Goal: Transaction & Acquisition: Subscribe to service/newsletter

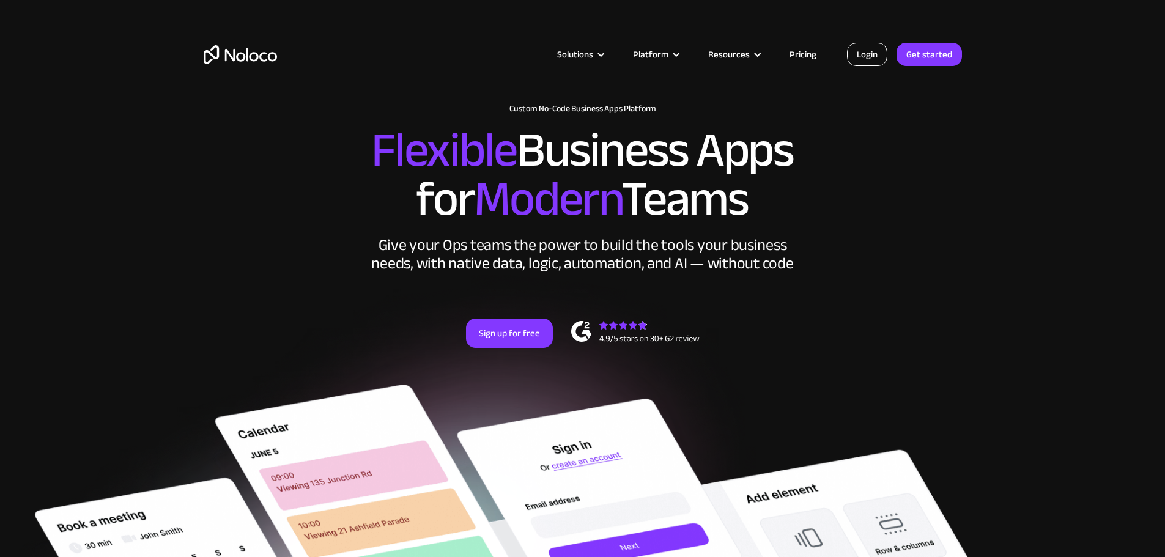
drag, startPoint x: 0, startPoint y: 0, endPoint x: 882, endPoint y: 62, distance: 884.7
click at [882, 62] on link "Login" at bounding box center [867, 54] width 40 height 23
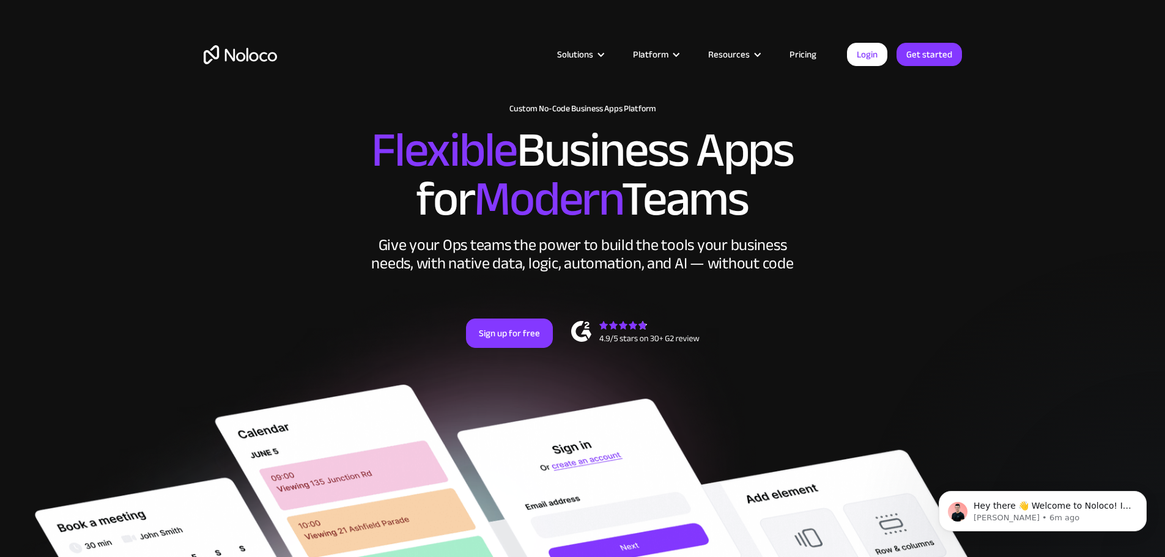
click at [800, 59] on link "Pricing" at bounding box center [802, 54] width 57 height 16
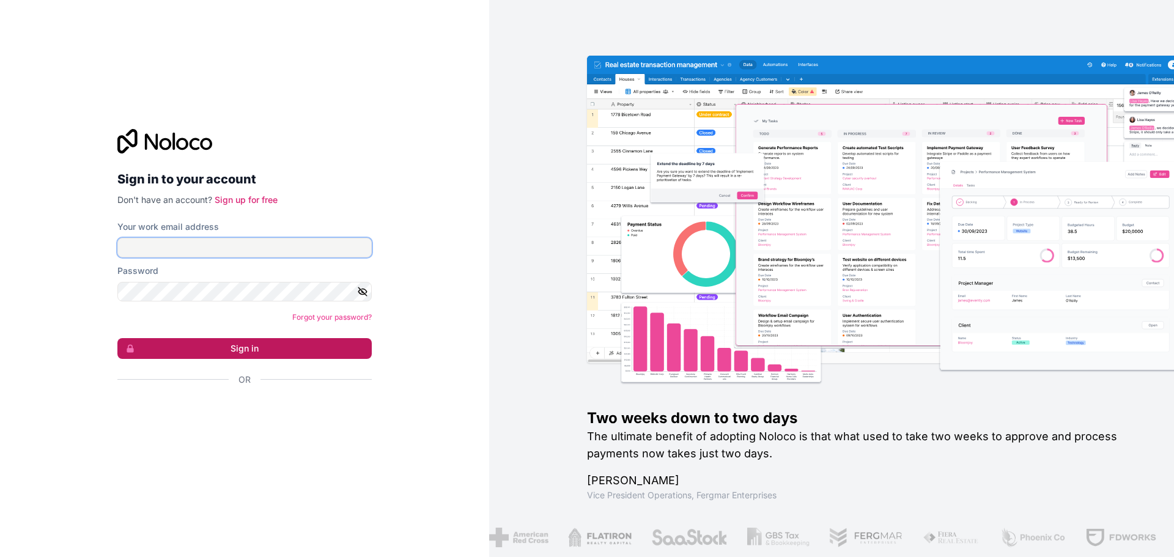
type input "[EMAIL_ADDRESS][DOMAIN_NAME]"
click at [240, 343] on button "Sign in" at bounding box center [244, 348] width 254 height 21
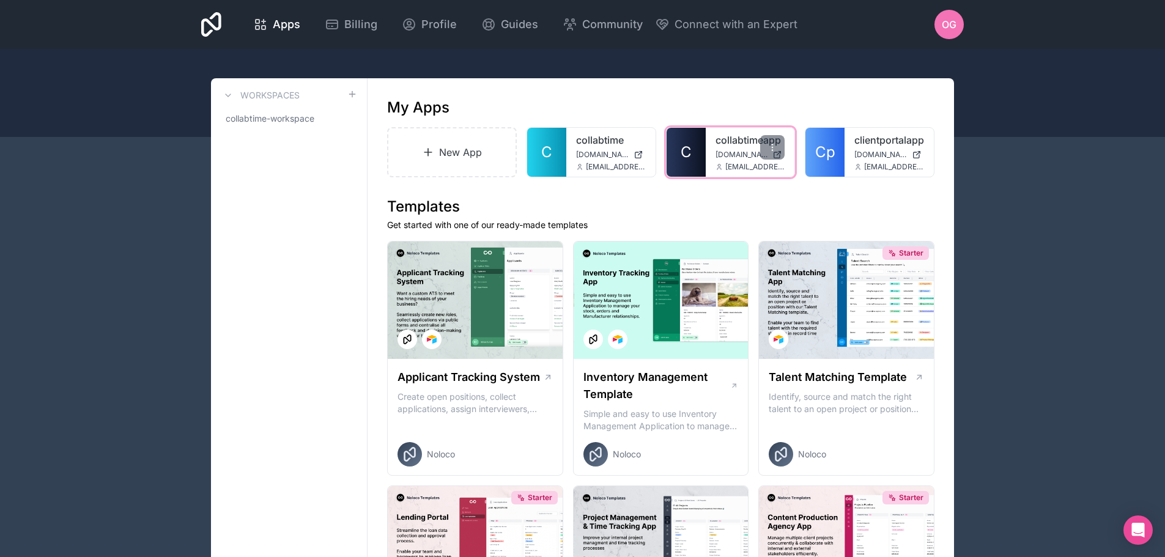
click at [733, 154] on span "[DOMAIN_NAME]" at bounding box center [742, 155] width 53 height 10
click at [771, 150] on icon at bounding box center [773, 147] width 10 height 10
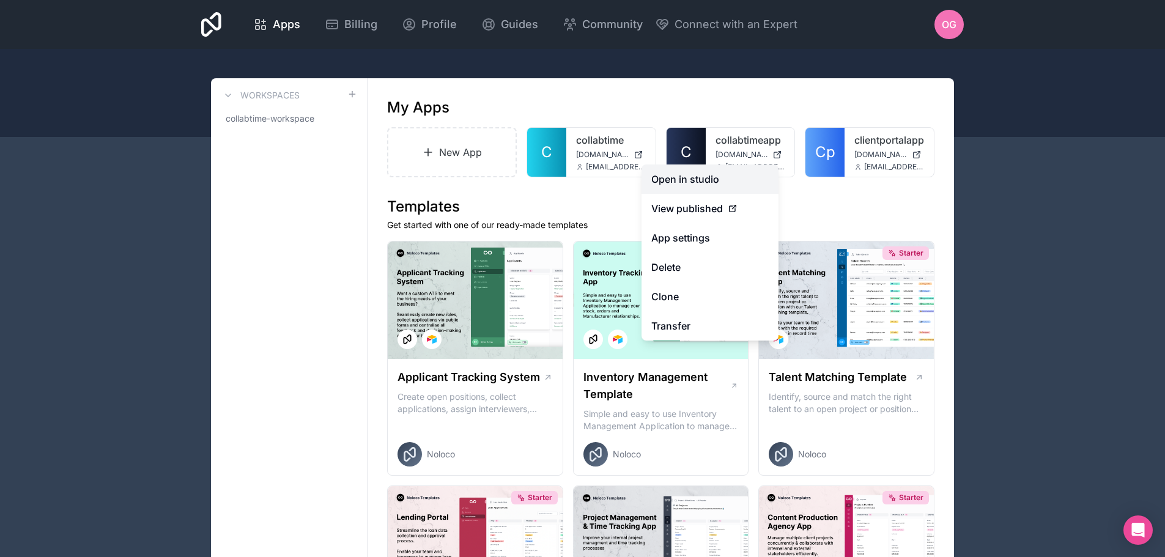
click at [705, 175] on link "Open in studio" at bounding box center [710, 179] width 137 height 29
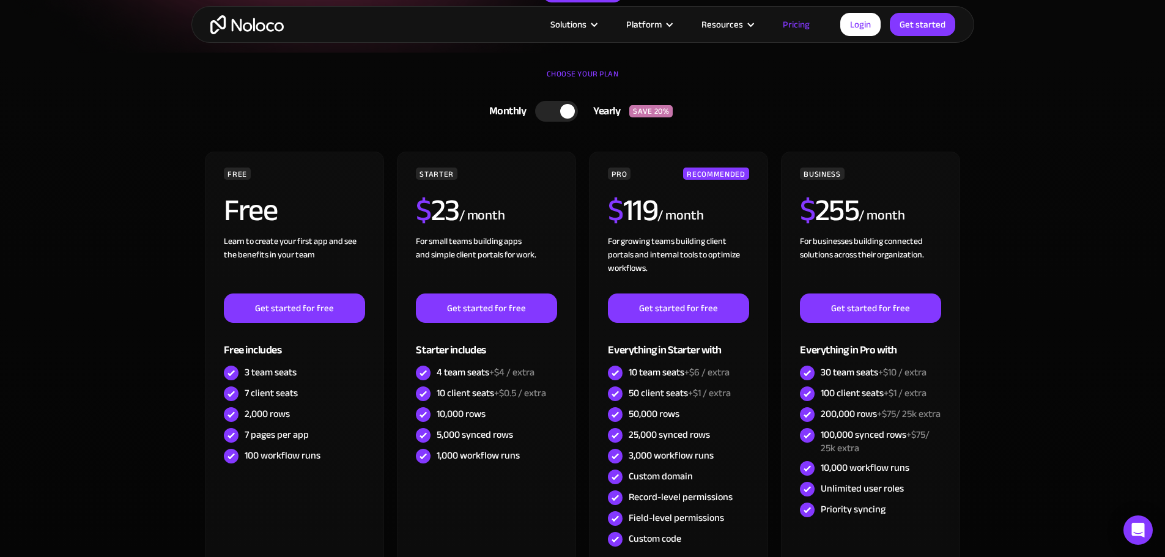
scroll to position [245, 0]
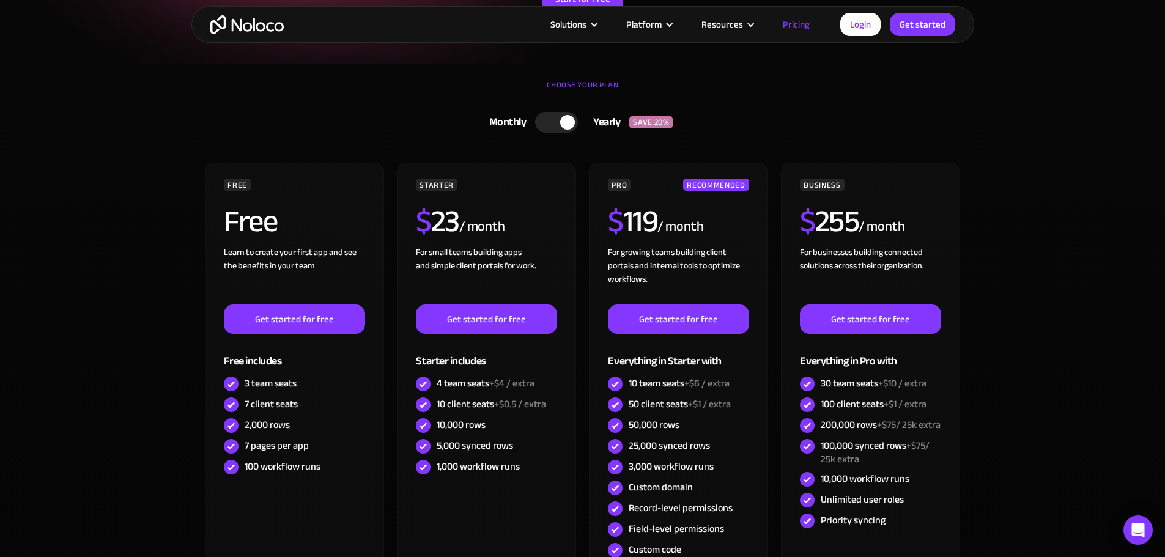
click at [564, 134] on link "Monthly Yearly SAVE 20%" at bounding box center [582, 122] width 379 height 32
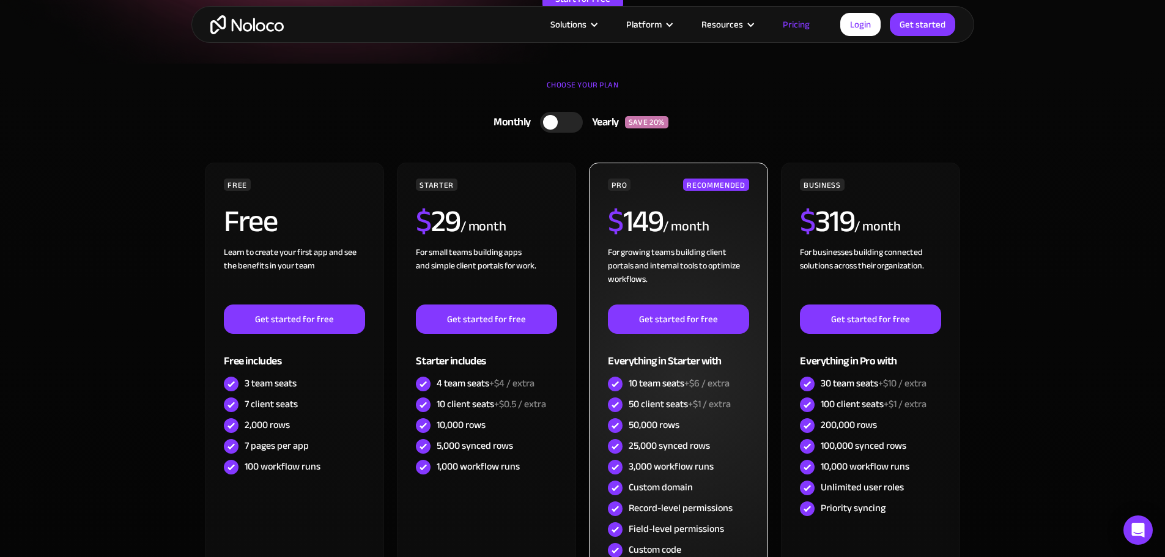
scroll to position [0, 0]
